Goal: Task Accomplishment & Management: Manage account settings

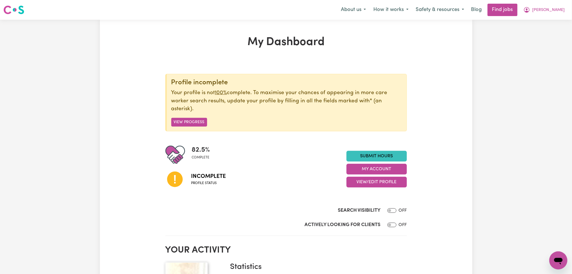
scroll to position [75, 0]
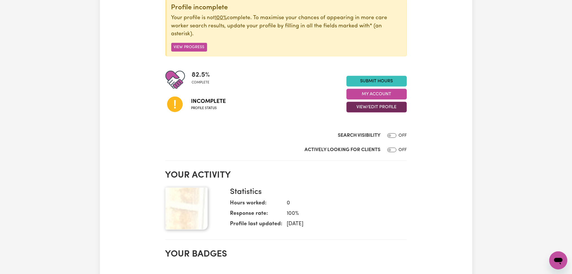
click at [364, 107] on button "View/Edit Profile" at bounding box center [377, 107] width 60 height 11
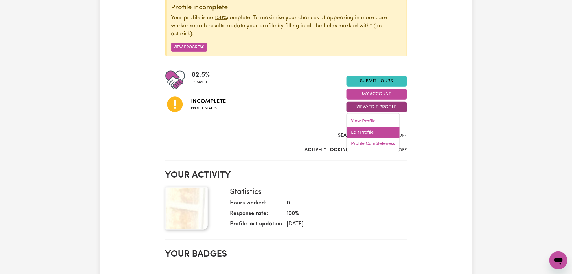
click at [362, 131] on link "Edit Profile" at bounding box center [373, 132] width 53 height 11
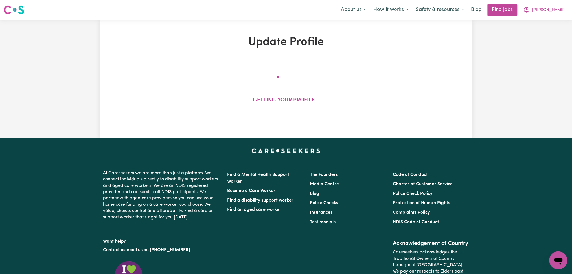
select select "[DEMOGRAPHIC_DATA]"
select select "Student Visa"
select select "Studying a healthcare related degree or qualification"
select select "40"
select select "53"
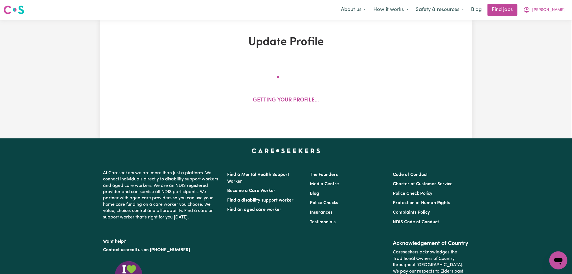
select select "60"
select select "75"
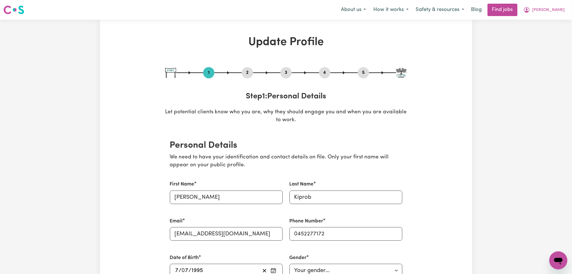
click at [247, 72] on button "2" at bounding box center [247, 72] width 11 height 7
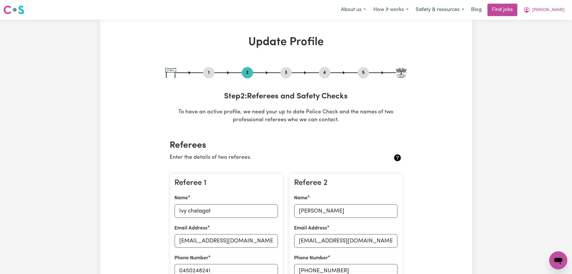
scroll to position [113, 0]
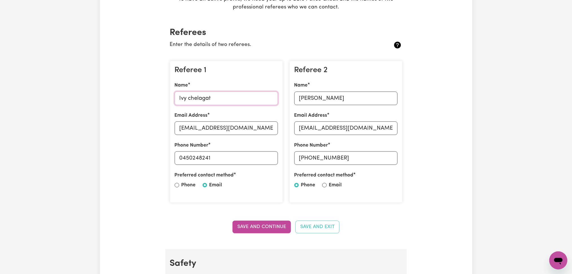
click at [209, 105] on input "Ivy chelagat" at bounding box center [226, 99] width 103 height 14
click at [222, 129] on input "[EMAIL_ADDRESS][DOMAIN_NAME]" at bounding box center [226, 129] width 103 height 14
drag, startPoint x: 184, startPoint y: 159, endPoint x: 221, endPoint y: 159, distance: 37.0
click at [221, 159] on input "0450248241" at bounding box center [226, 159] width 103 height 14
click at [189, 159] on input "0450248241" at bounding box center [226, 159] width 103 height 14
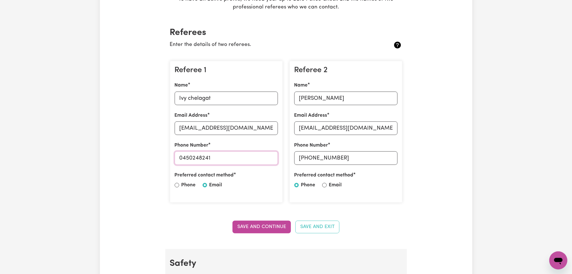
drag, startPoint x: 183, startPoint y: 159, endPoint x: 257, endPoint y: 159, distance: 74.5
click at [257, 159] on input "0450248241" at bounding box center [226, 159] width 103 height 14
click at [335, 93] on input "[PERSON_NAME]" at bounding box center [345, 99] width 103 height 14
click at [350, 126] on input "[EMAIL_ADDRESS][DOMAIN_NAME]" at bounding box center [345, 129] width 103 height 14
drag, startPoint x: 310, startPoint y: 158, endPoint x: 363, endPoint y: 158, distance: 53.1
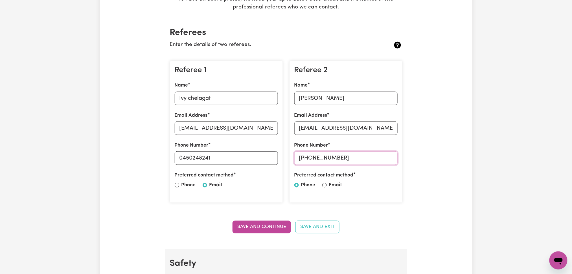
click at [363, 158] on input "[PHONE_NUMBER]" at bounding box center [345, 159] width 103 height 14
click at [314, 158] on input "[PHONE_NUMBER]" at bounding box center [345, 159] width 103 height 14
drag, startPoint x: 309, startPoint y: 156, endPoint x: 359, endPoint y: 156, distance: 50.2
click at [359, 156] on input "[PHONE_NUMBER]" at bounding box center [345, 159] width 103 height 14
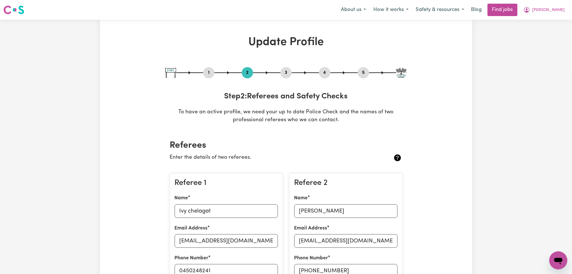
click at [364, 68] on div "5" at bounding box center [363, 72] width 11 height 11
click at [364, 69] on button "5" at bounding box center [363, 72] width 11 height 7
select select "I am providing services by being employed by an organisation"
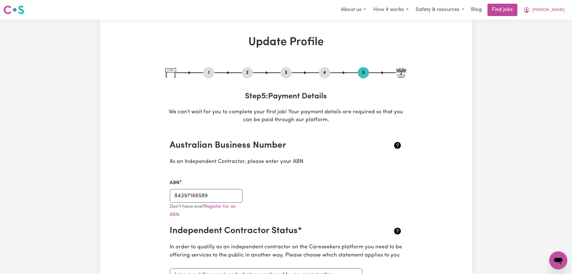
scroll to position [38, 0]
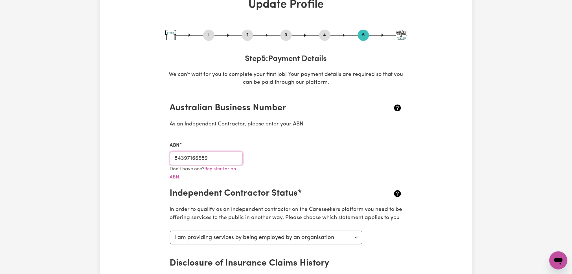
click at [204, 157] on input "84397166589" at bounding box center [206, 159] width 73 height 14
click at [291, 37] on button "3" at bounding box center [286, 35] width 11 height 7
select select "2023"
select select "2024"
select select "2025"
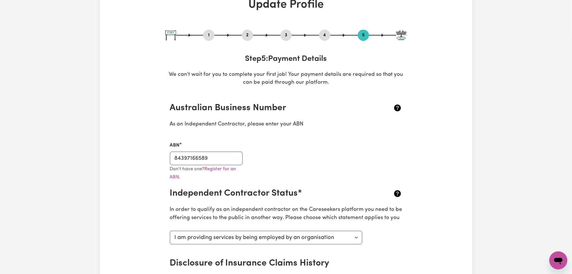
select select "Certificate III (Individual Support)"
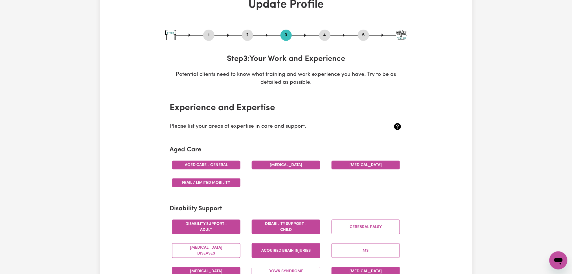
click at [288, 34] on button "3" at bounding box center [286, 35] width 11 height 7
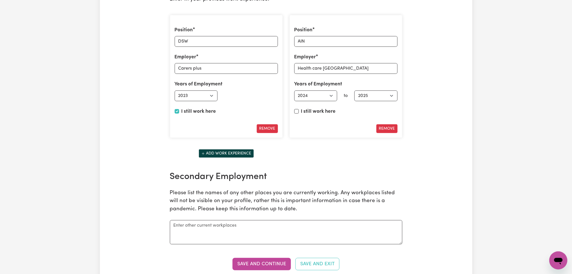
scroll to position [1016, 0]
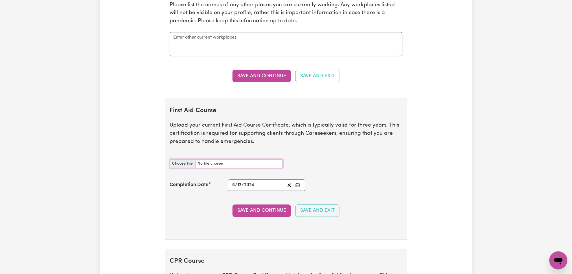
click at [180, 165] on input "First Aid Course document" at bounding box center [226, 164] width 113 height 9
type input "C:\fakepath\[PERSON_NAME] First Aid Certificate 03122023.pdf"
click at [290, 186] on line "Clear date" at bounding box center [289, 185] width 3 height 3
click at [300, 187] on rect "Enter the Completion Date of your First Aid Course" at bounding box center [298, 185] width 4 height 3
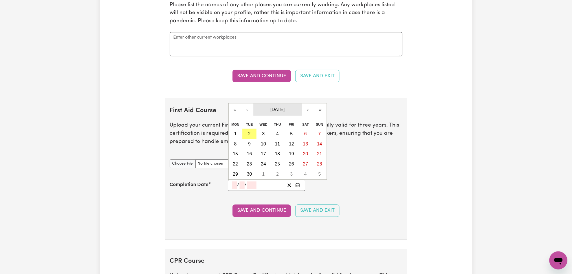
click at [278, 108] on span "[DATE]" at bounding box center [277, 109] width 14 height 5
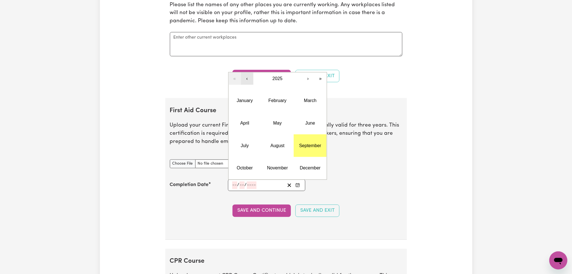
click at [247, 78] on button "‹" at bounding box center [247, 79] width 12 height 12
drag, startPoint x: 305, startPoint y: 80, endPoint x: 303, endPoint y: 90, distance: 9.5
click at [305, 81] on button "›" at bounding box center [308, 79] width 12 height 12
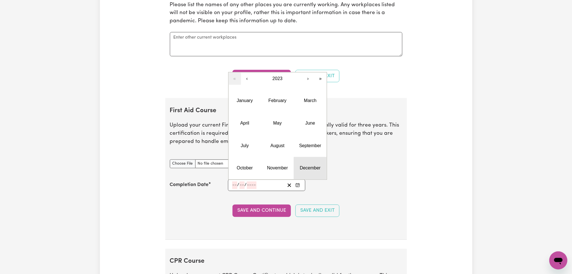
click at [310, 169] on abbr "December" at bounding box center [310, 168] width 21 height 5
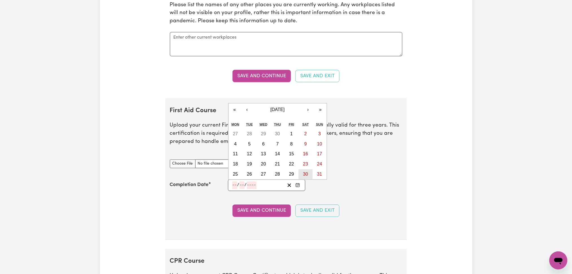
click at [303, 175] on button "30" at bounding box center [306, 175] width 14 height 10
type input "[DATE]"
type input "30"
type input "12"
type input "2023"
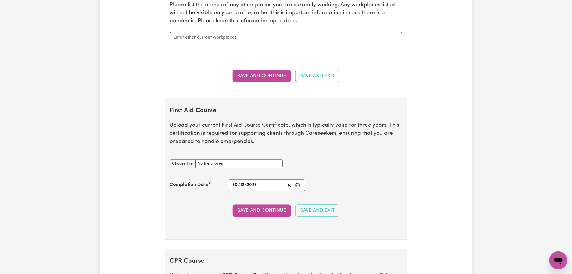
click at [288, 151] on section "First Aid Course Upload your current First Aid Course Certificate, which is typ…" at bounding box center [286, 169] width 242 height 142
click at [295, 188] on icon "Enter the Completion Date of your First Aid Course" at bounding box center [297, 185] width 5 height 5
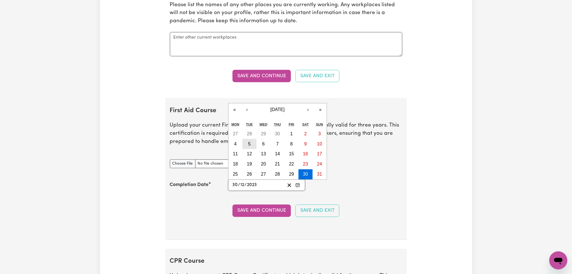
click at [248, 146] on button "5" at bounding box center [249, 144] width 14 height 10
type input "[DATE]"
type input "5"
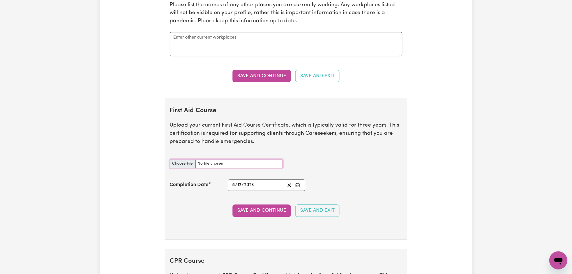
click at [181, 167] on input "First Aid Course document" at bounding box center [226, 164] width 113 height 9
type input "C:\fakepath\[PERSON_NAME] First Aid Certificate 05122023.pdf"
click at [250, 213] on button "Save and Continue" at bounding box center [262, 211] width 58 height 12
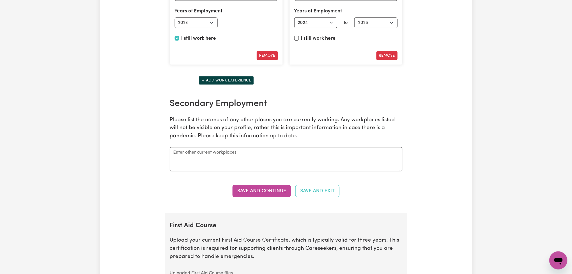
scroll to position [0, 0]
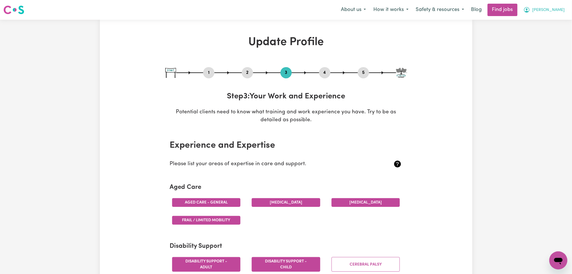
click at [557, 10] on span "[PERSON_NAME]" at bounding box center [549, 10] width 32 height 6
click at [550, 28] on link "My Dashboard" at bounding box center [546, 32] width 45 height 11
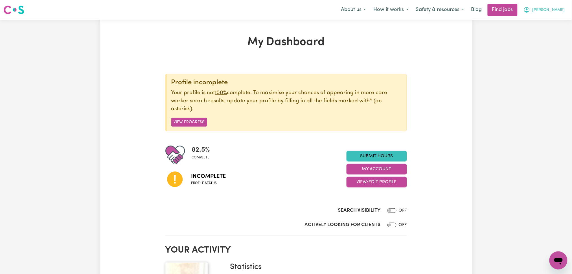
click at [556, 10] on span "[PERSON_NAME]" at bounding box center [549, 10] width 32 height 6
click at [552, 39] on link "Logout" at bounding box center [546, 43] width 45 height 11
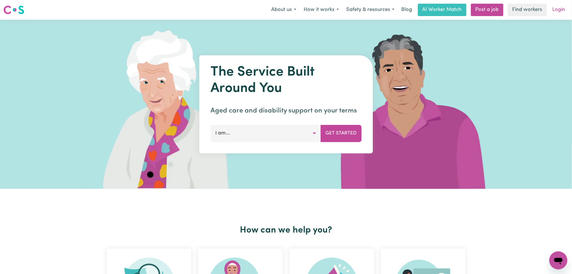
click at [559, 13] on link "Login" at bounding box center [558, 10] width 19 height 12
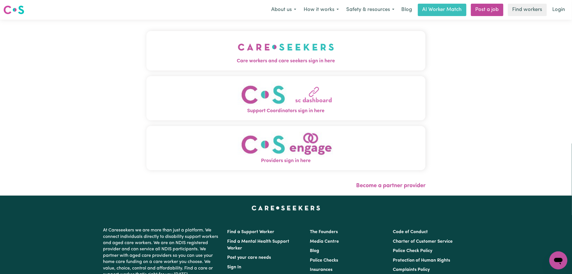
click at [225, 78] on button "Support Coordinators sign in here" at bounding box center [285, 98] width 279 height 44
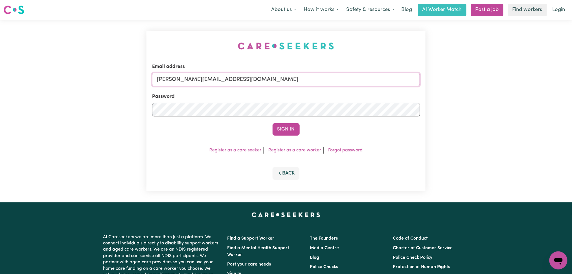
click at [210, 84] on input "[PERSON_NAME][EMAIL_ADDRESS][DOMAIN_NAME]" at bounding box center [286, 80] width 268 height 14
drag, startPoint x: 185, startPoint y: 76, endPoint x: 344, endPoint y: 84, distance: 159.1
click at [347, 82] on input "Superuser~[EMAIL_ADDRESS][DOMAIN_NAME]" at bounding box center [286, 80] width 268 height 14
type input "Superuser~[EMAIL_ADDRESS][DOMAIN_NAME]"
click at [277, 127] on button "Sign In" at bounding box center [286, 129] width 27 height 12
